Goal: Entertainment & Leisure: Consume media (video, audio)

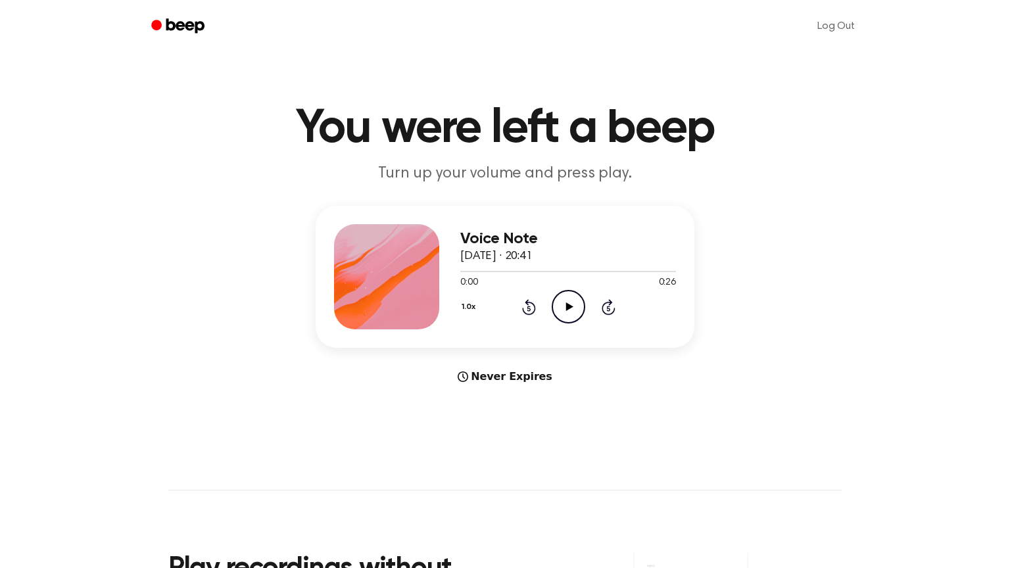
click at [564, 316] on icon "Play Audio" at bounding box center [569, 307] width 34 height 34
click at [461, 272] on div at bounding box center [569, 271] width 216 height 1
click at [561, 307] on icon "Play Audio" at bounding box center [569, 307] width 34 height 34
click at [561, 307] on icon "Pause Audio" at bounding box center [569, 307] width 34 height 34
click at [568, 301] on icon "Play Audio" at bounding box center [569, 307] width 34 height 34
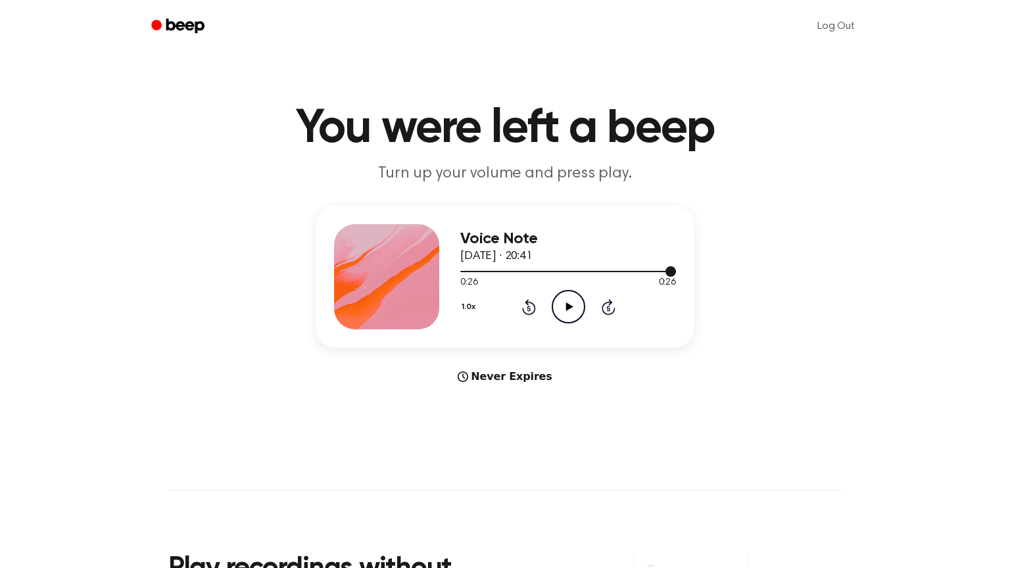
click at [470, 270] on div at bounding box center [569, 271] width 216 height 11
click at [557, 309] on icon "Play Audio" at bounding box center [569, 307] width 34 height 34
click at [557, 309] on icon "Pause Audio" at bounding box center [569, 307] width 34 height 34
click at [584, 307] on icon "Play Audio" at bounding box center [569, 307] width 34 height 34
click at [584, 307] on icon "Pause Audio" at bounding box center [569, 307] width 34 height 34
